Goal: Transaction & Acquisition: Subscribe to service/newsletter

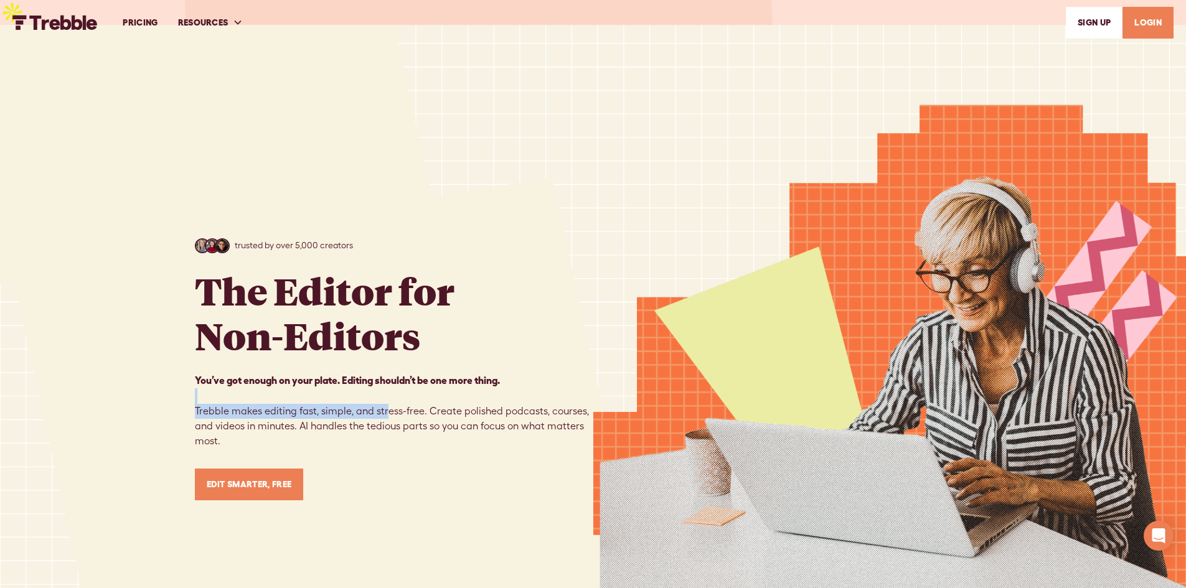
drag, startPoint x: 220, startPoint y: 380, endPoint x: 388, endPoint y: 384, distance: 167.6
click at [388, 384] on p "You’ve got enough on your plate. Editing shouldn’t be one more thing. ‍ ‍ Trebb…" at bounding box center [394, 411] width 399 height 76
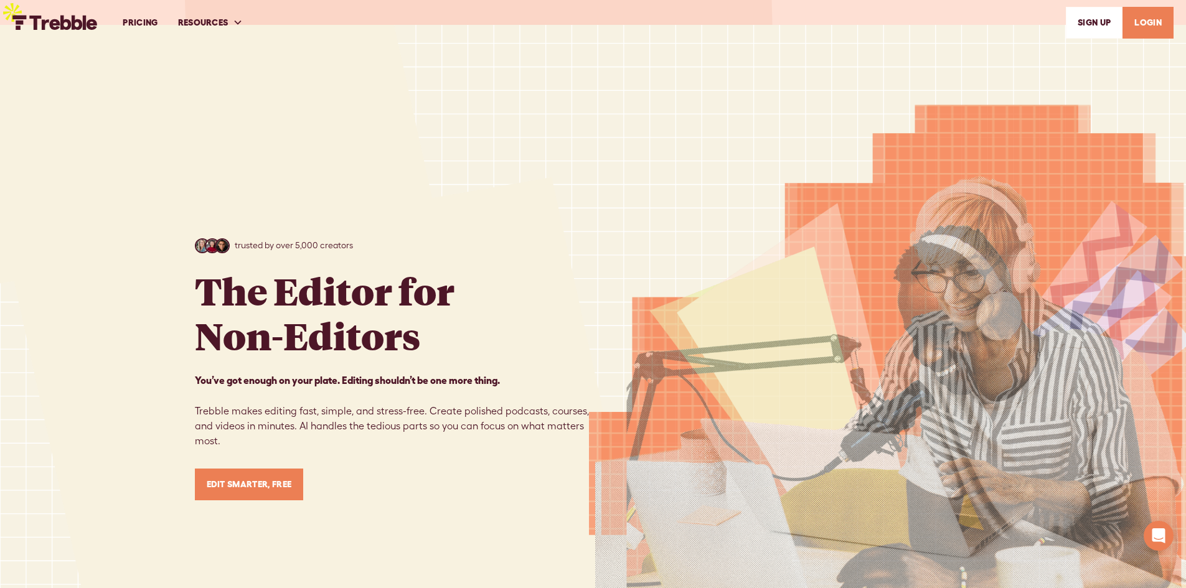
click at [467, 387] on p "You’ve got enough on your plate. Editing shouldn’t be one more thing. ‍ ‍ Trebb…" at bounding box center [394, 411] width 399 height 76
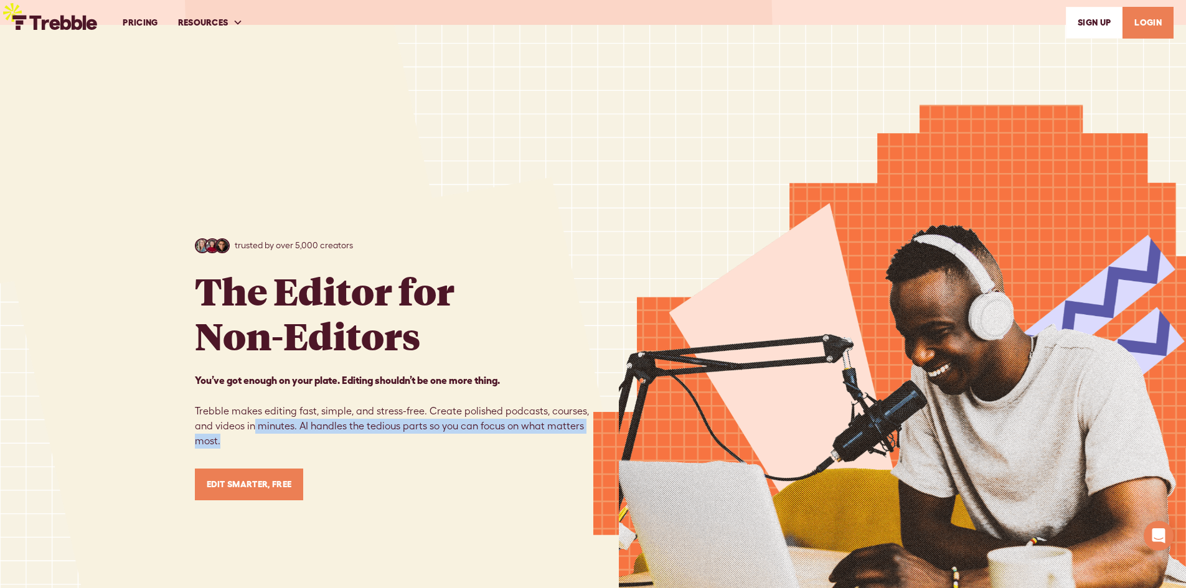
drag, startPoint x: 279, startPoint y: 403, endPoint x: 450, endPoint y: 411, distance: 171.4
click at [450, 411] on p "You’ve got enough on your plate. Editing shouldn’t be one more thing. ‍ ‍ Trebb…" at bounding box center [394, 411] width 399 height 76
click at [475, 409] on p "You’ve got enough on your plate. Editing shouldn’t be one more thing. ‍ ‍ Trebb…" at bounding box center [394, 411] width 399 height 76
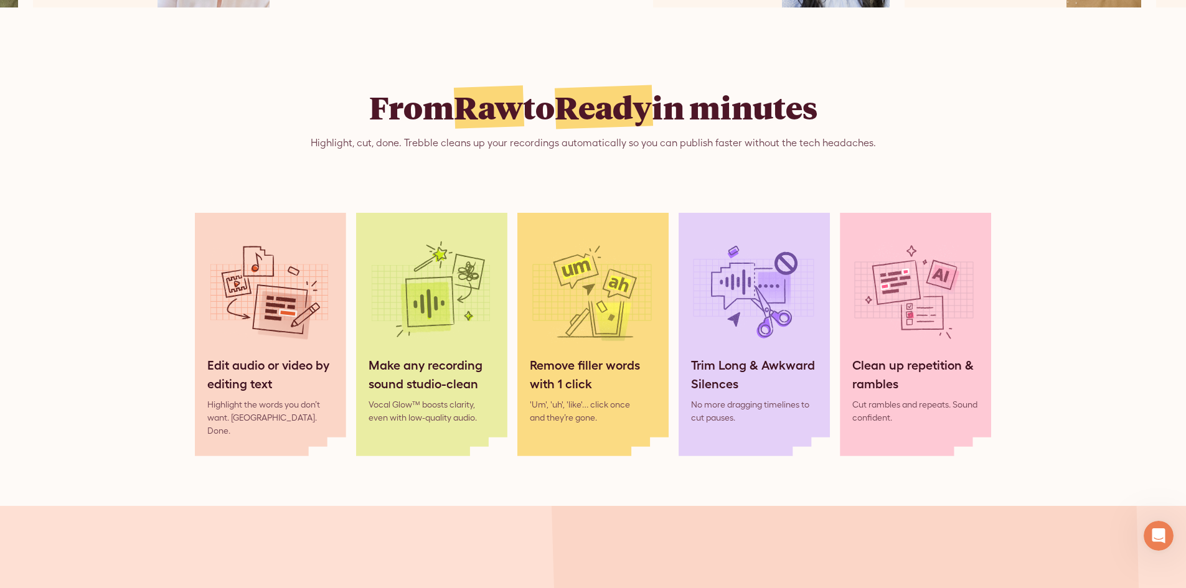
scroll to position [1619, 0]
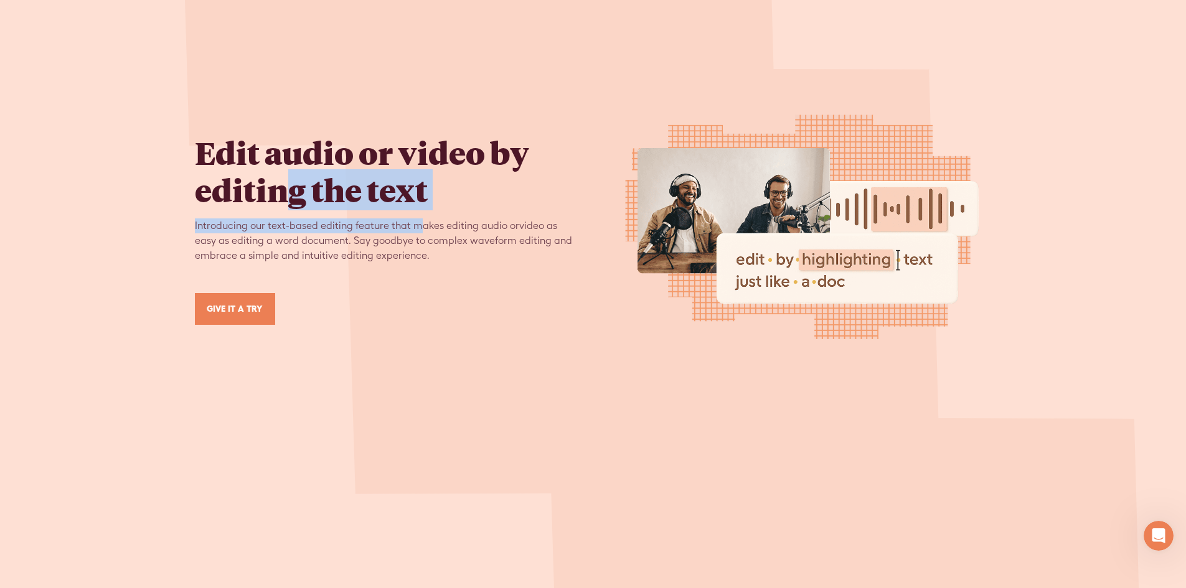
drag, startPoint x: 294, startPoint y: 170, endPoint x: 425, endPoint y: 187, distance: 132.5
click at [425, 187] on div "Edit audio or video by editing the text Introducing our text-based editing feat…" at bounding box center [384, 227] width 379 height 196
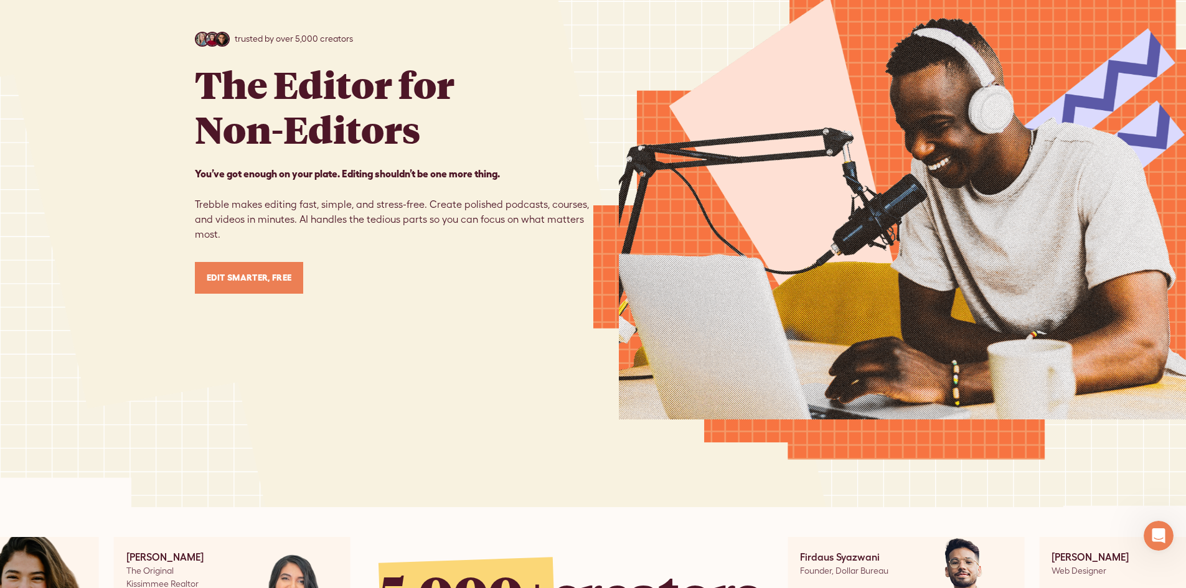
scroll to position [0, 0]
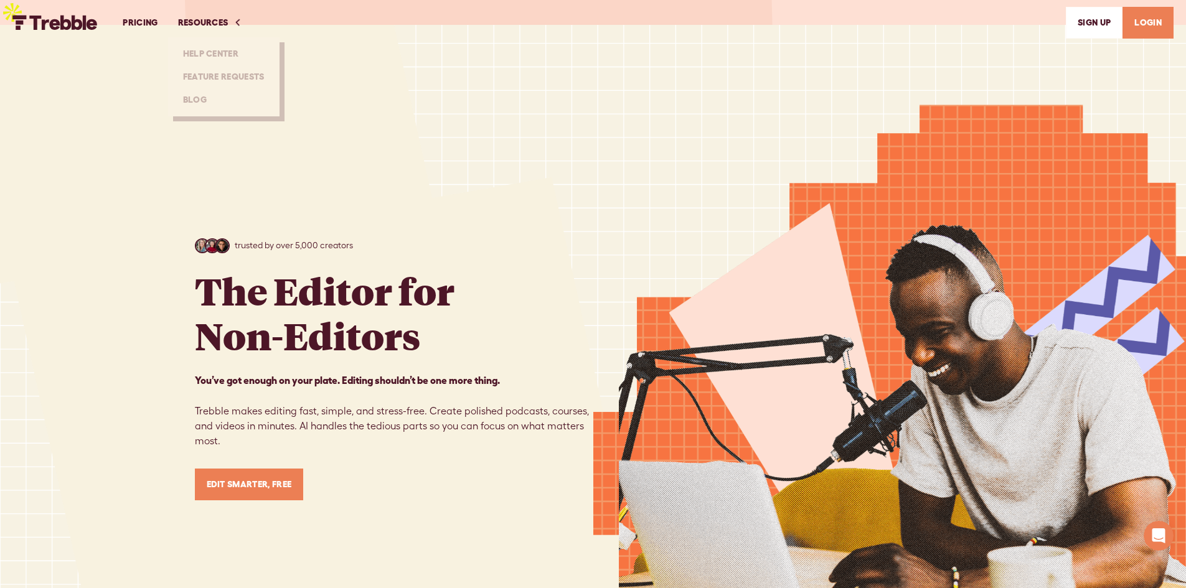
click at [146, 25] on link "PRICING" at bounding box center [140, 22] width 55 height 43
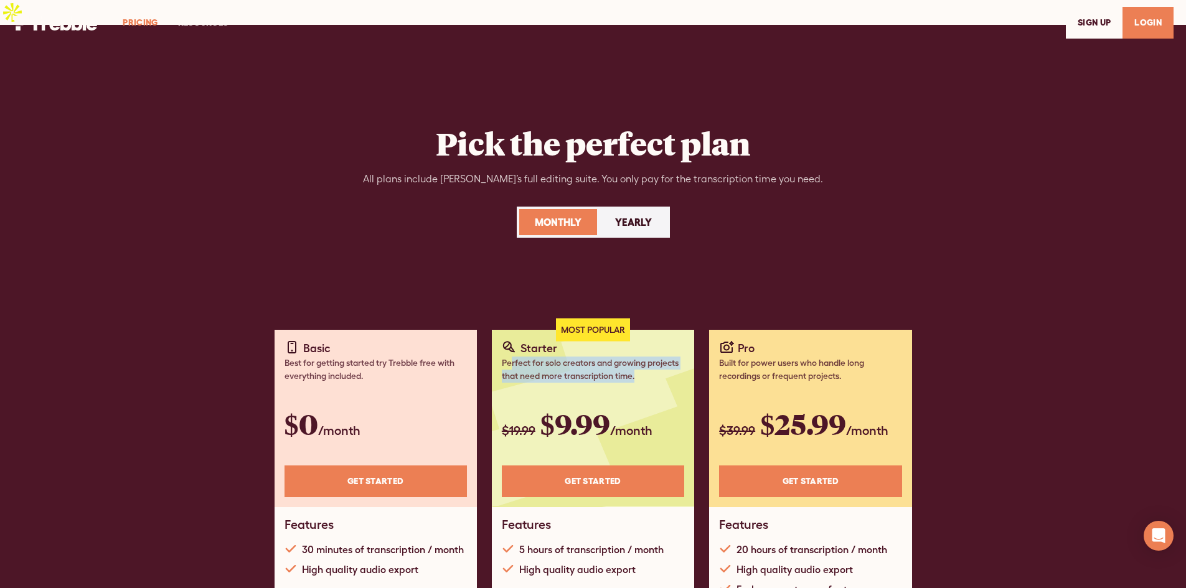
drag, startPoint x: 512, startPoint y: 342, endPoint x: 642, endPoint y: 351, distance: 129.8
click at [642, 357] on div "Perfect for solo creators and growing projects that need more transcription tim…" at bounding box center [593, 370] width 182 height 26
click at [711, 282] on div "Pick the perfect plan All plans include Trebble’s full editing suite. You only …" at bounding box center [593, 354] width 797 height 659
click at [623, 212] on div "Monthly Yearly" at bounding box center [593, 222] width 153 height 31
click at [618, 215] on div "Yearly" at bounding box center [633, 222] width 37 height 15
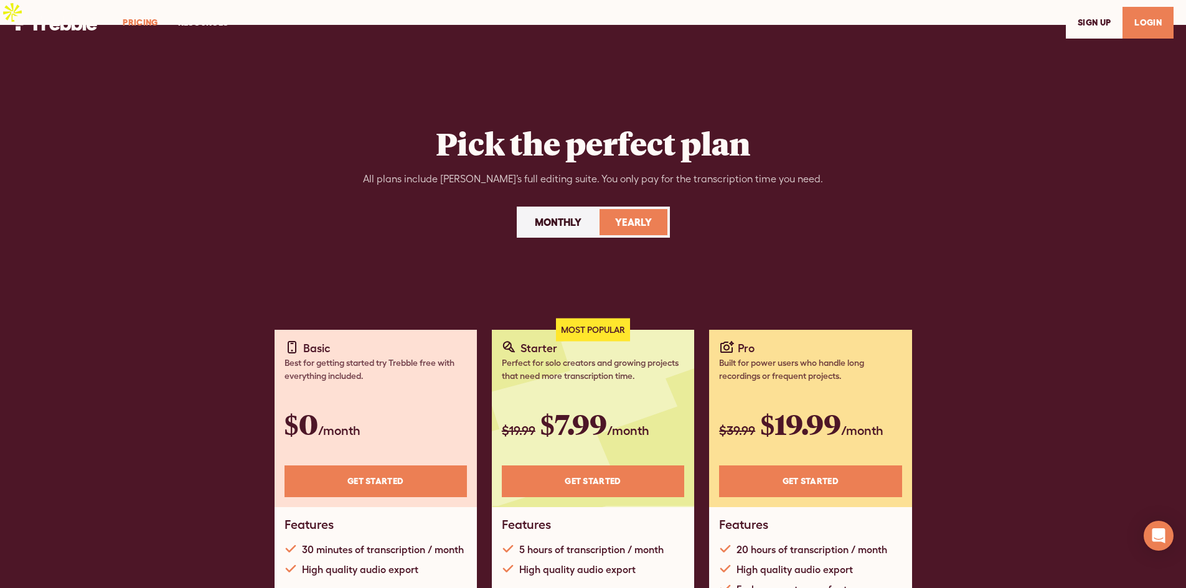
click at [555, 215] on div "Monthly" at bounding box center [558, 222] width 47 height 15
click at [699, 260] on div "Pick the perfect plan All plans include Trebble’s full editing suite. You only …" at bounding box center [593, 354] width 797 height 659
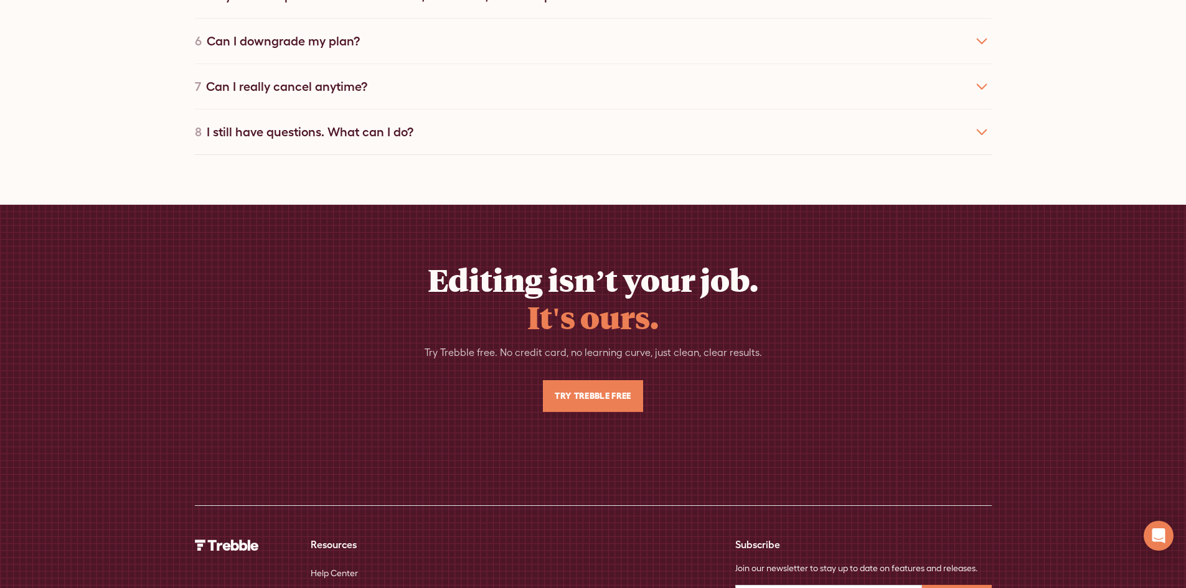
scroll to position [2802, 0]
